Goal: Task Accomplishment & Management: Use online tool/utility

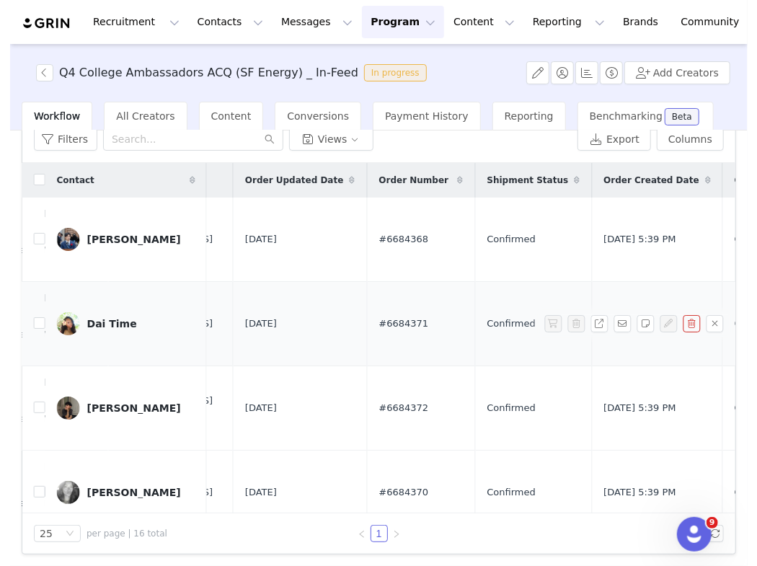
scroll to position [0, 847]
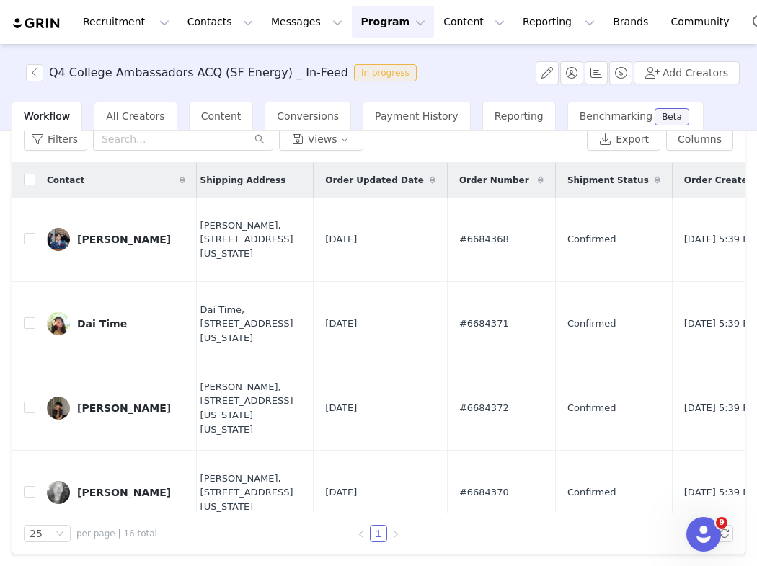
click at [360, 31] on button "Program Program" at bounding box center [393, 22] width 82 height 32
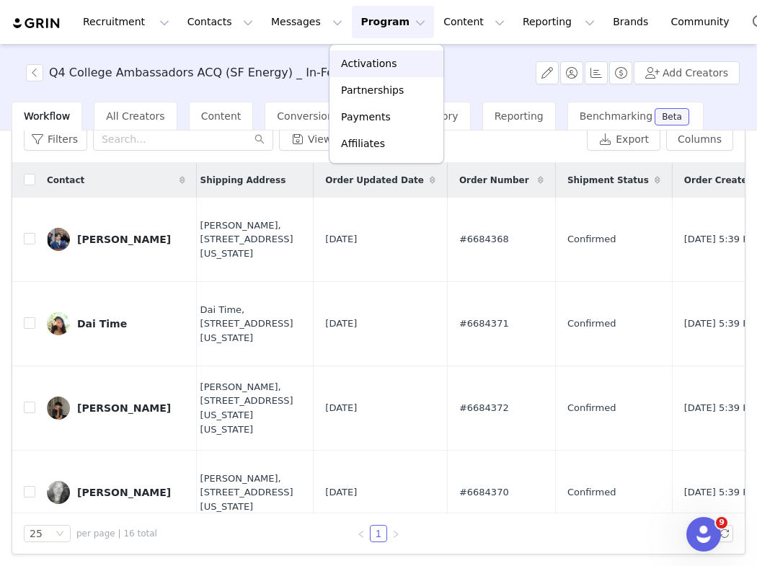
click at [363, 59] on p "Activations" at bounding box center [369, 63] width 56 height 15
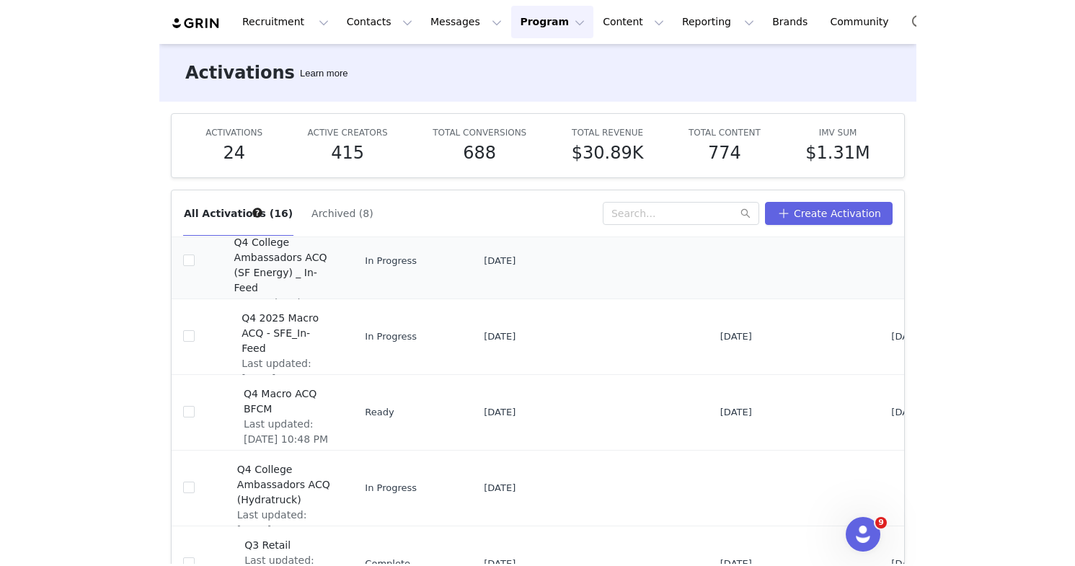
scroll to position [184, 0]
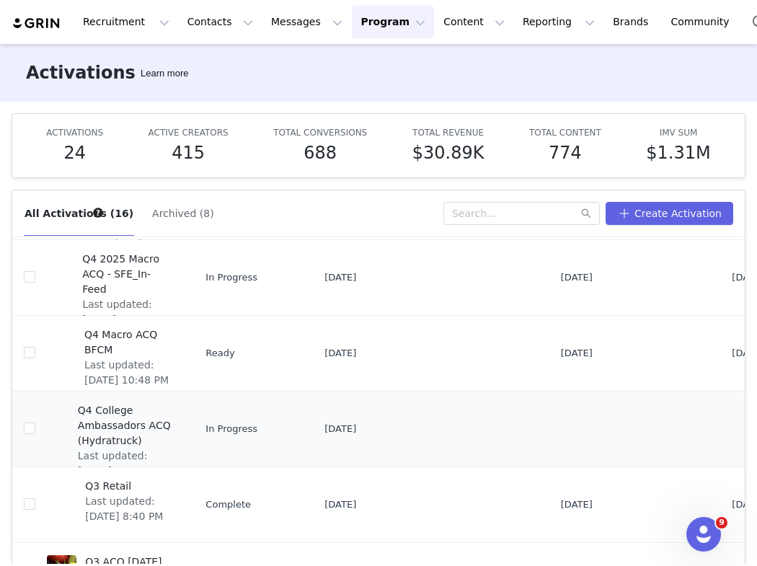
click at [105, 415] on span "Q4 College Ambassadors ACQ (Hydratruck)" at bounding box center [126, 425] width 97 height 45
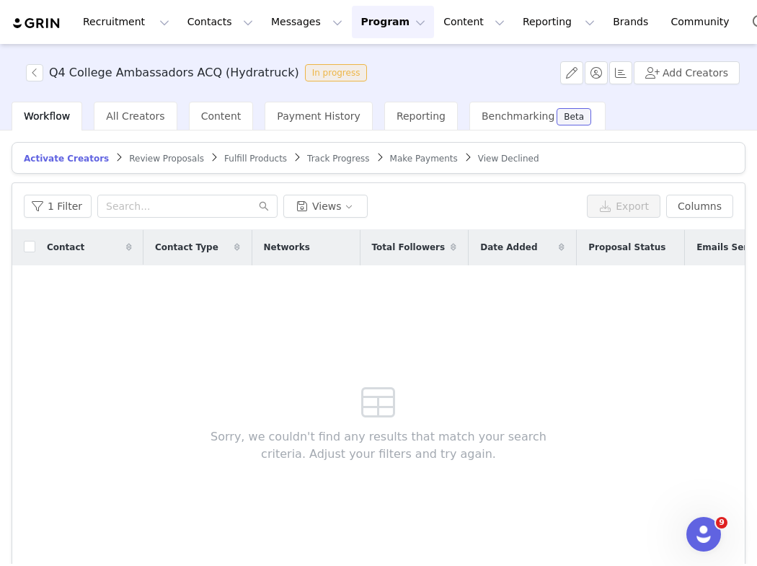
click at [244, 154] on span "Fulfill Products" at bounding box center [255, 159] width 63 height 10
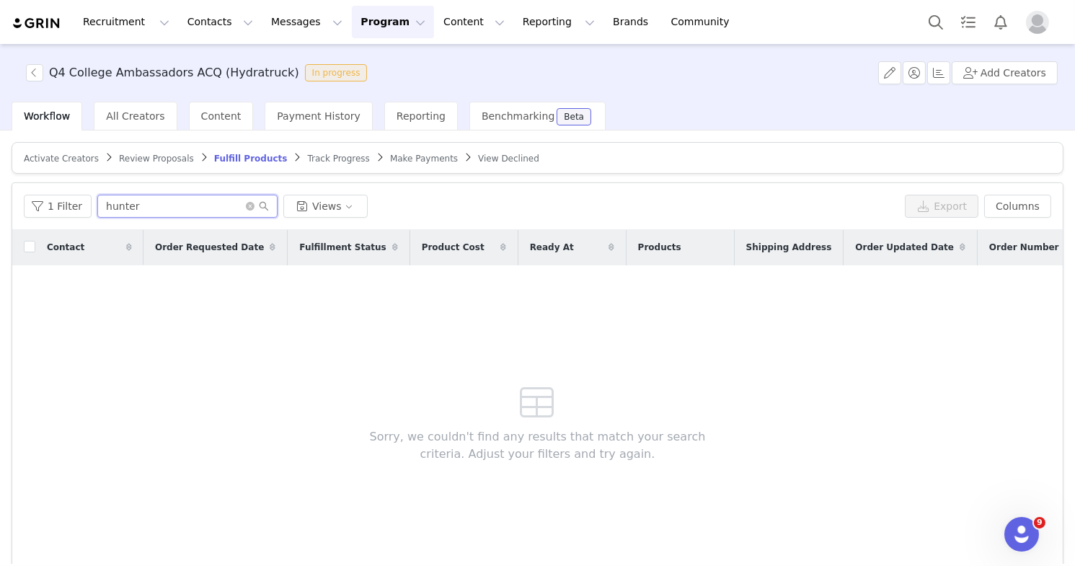
click at [238, 205] on input "hunter" at bounding box center [187, 206] width 180 height 23
click at [246, 205] on icon "icon: close-circle" at bounding box center [250, 206] width 9 height 9
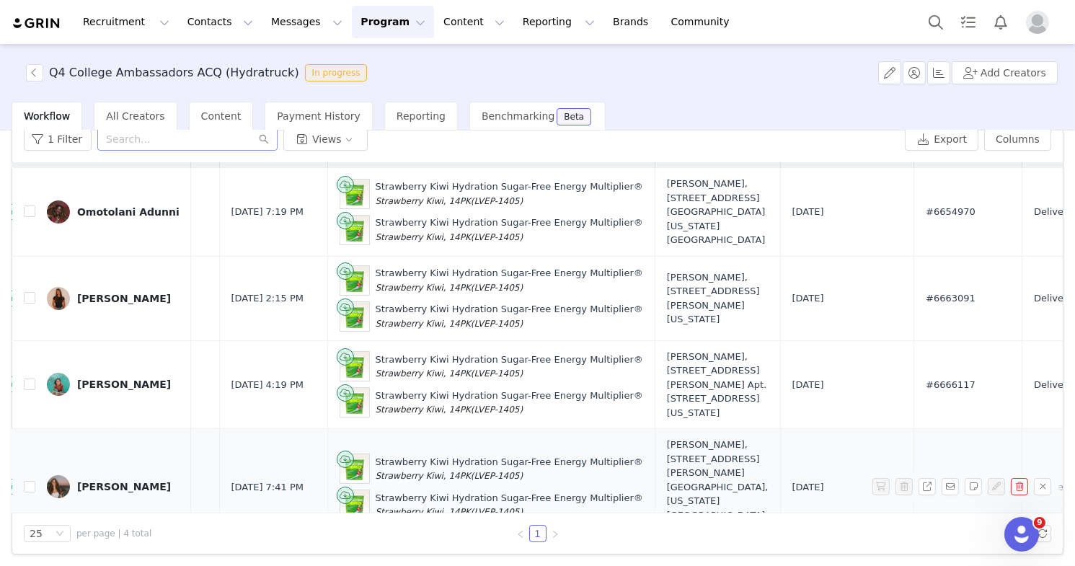
scroll to position [30, 344]
drag, startPoint x: 490, startPoint y: 497, endPoint x: 330, endPoint y: 479, distance: 161.1
click at [342, 489] on div "Strawberry Kiwi Hydration Sugar-Free Energy Multiplier® Strawberry Kiwi, 14PK (…" at bounding box center [493, 504] width 303 height 30
copy div "Strawberry Kiwi Hydration Sugar-Free Energy Multiplier® Strawberry Kiwi, 14PK (…"
